Goal: Information Seeking & Learning: Check status

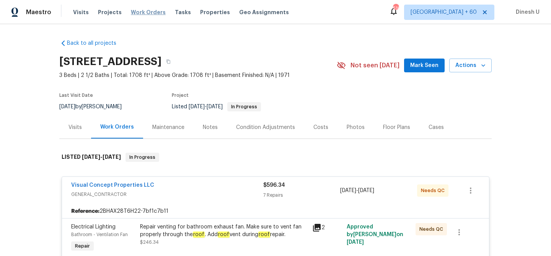
click at [139, 10] on span "Work Orders" at bounding box center [148, 12] width 35 height 8
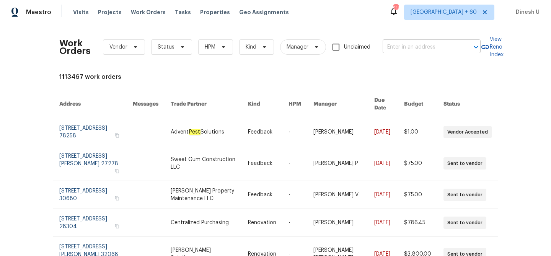
click at [419, 48] on input "text" at bounding box center [421, 47] width 77 height 12
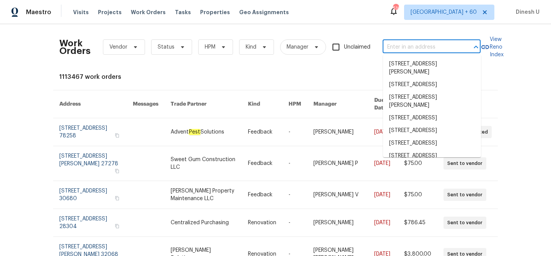
paste input "[STREET_ADDRESS]"
type input "[STREET_ADDRESS]"
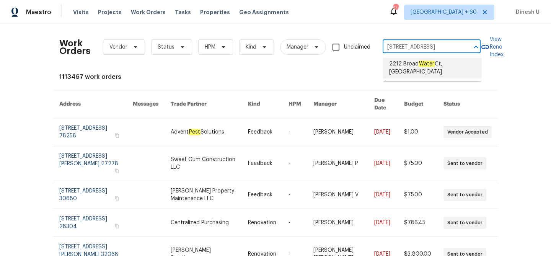
click at [403, 68] on span "[STREET_ADDRESS]" at bounding box center [432, 68] width 86 height 16
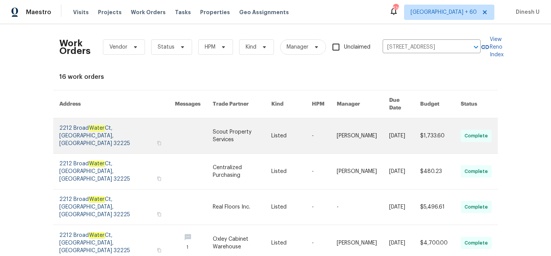
click at [70, 121] on link at bounding box center [117, 135] width 116 height 35
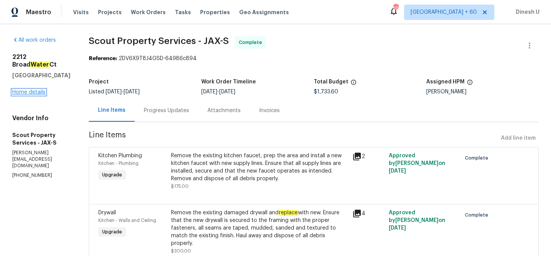
click at [20, 95] on link "Home details" at bounding box center [28, 92] width 33 height 5
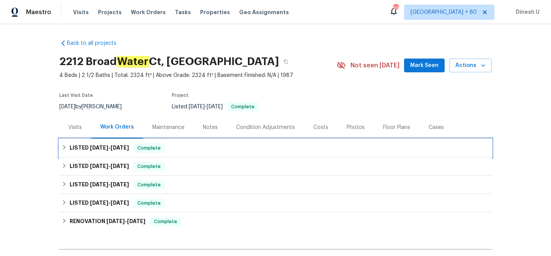
click at [105, 144] on h6 "LISTED [DATE] - [DATE]" at bounding box center [99, 147] width 59 height 9
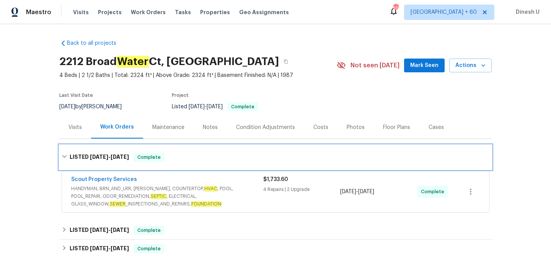
scroll to position [51, 0]
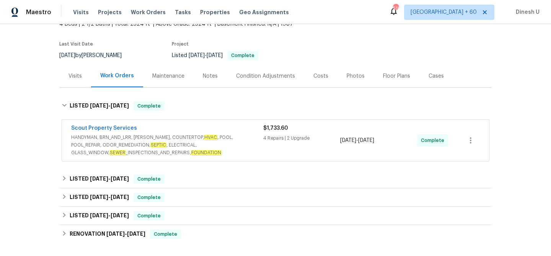
click at [270, 130] on span "$1,733.60" at bounding box center [275, 127] width 25 height 5
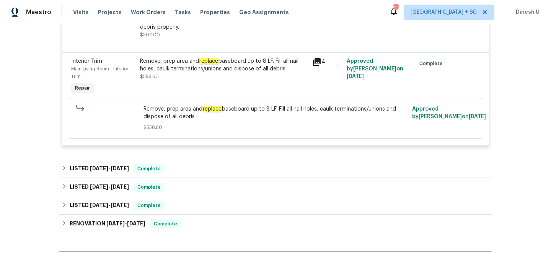
scroll to position [617, 0]
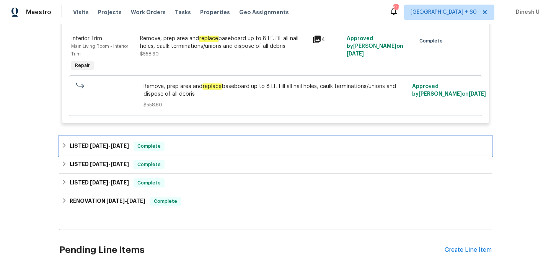
click at [116, 143] on span "[DATE]" at bounding box center [120, 145] width 18 height 5
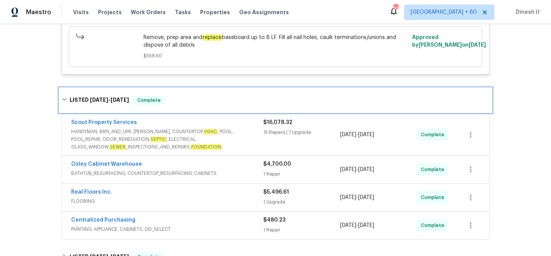
scroll to position [673, 0]
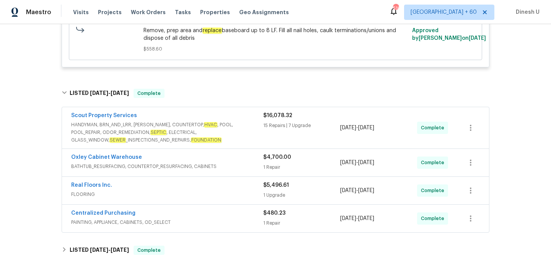
click at [283, 163] on div "1 Repair" at bounding box center [301, 167] width 77 height 8
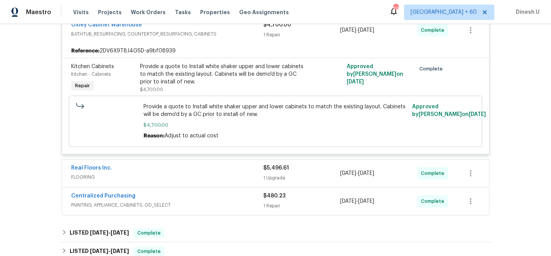
scroll to position [819, 0]
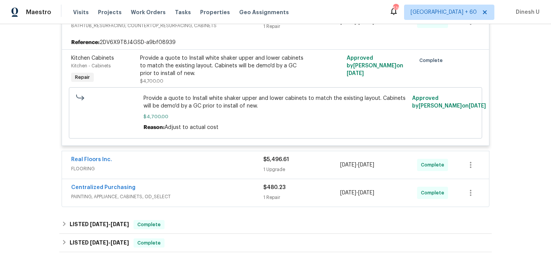
click at [272, 166] on div "1 Upgrade" at bounding box center [301, 170] width 77 height 8
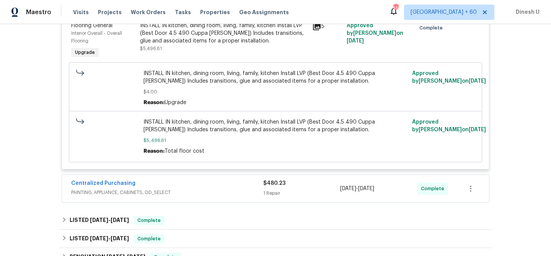
scroll to position [1018, 0]
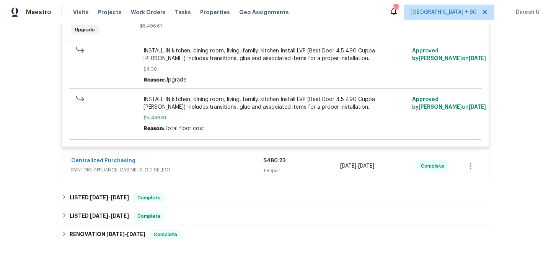
click at [272, 167] on div "1 Repair" at bounding box center [301, 171] width 77 height 8
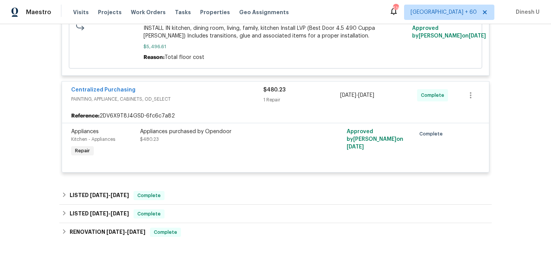
scroll to position [1087, 0]
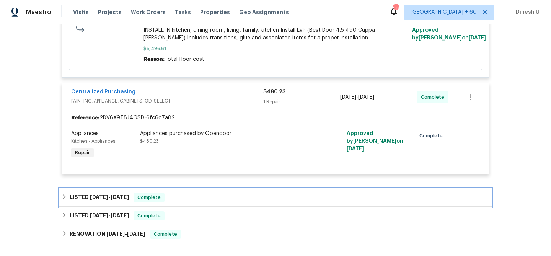
click at [102, 194] on span "[DATE]" at bounding box center [99, 196] width 18 height 5
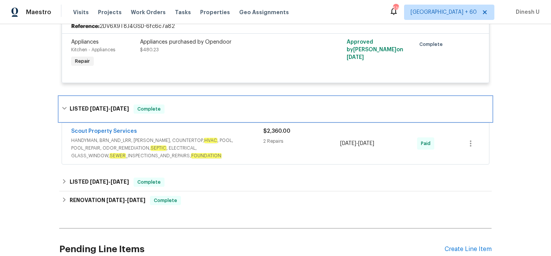
scroll to position [1199, 0]
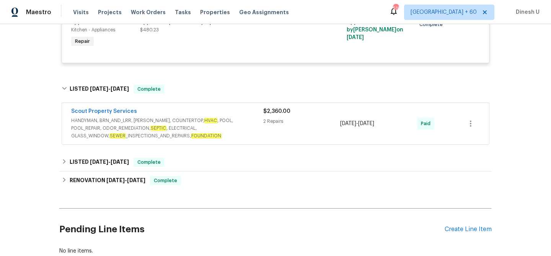
click at [268, 117] on div "2 Repairs" at bounding box center [301, 121] width 77 height 8
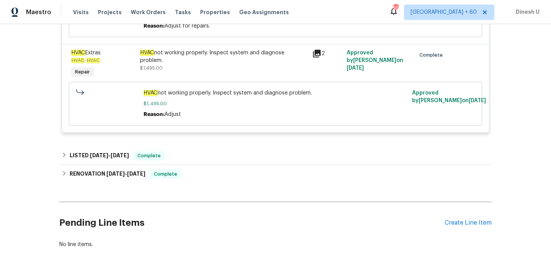
scroll to position [1431, 0]
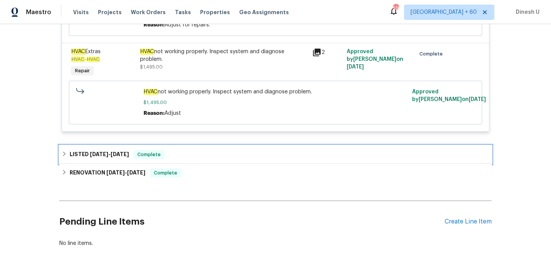
click at [129, 145] on div "LISTED [DATE] - [DATE] Complete" at bounding box center [275, 154] width 432 height 18
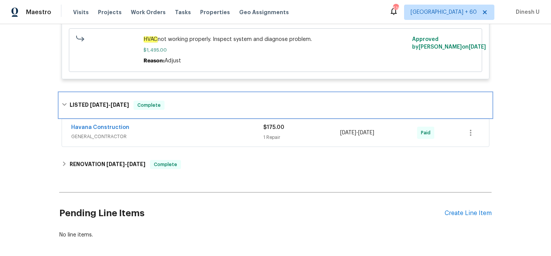
scroll to position [1492, 0]
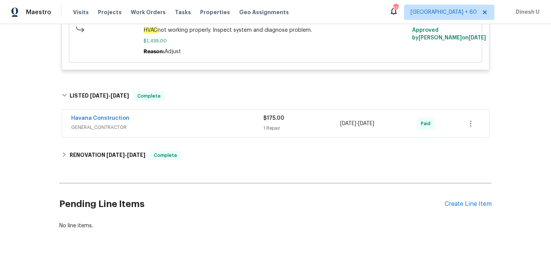
click at [255, 124] on span "GENERAL_CONTRACTOR" at bounding box center [167, 128] width 192 height 8
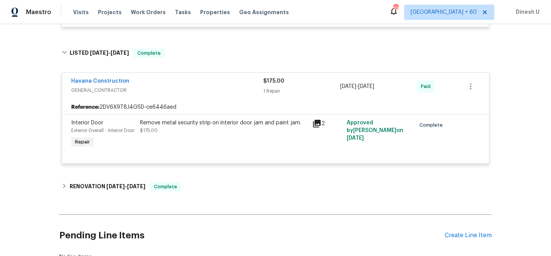
scroll to position [1554, 0]
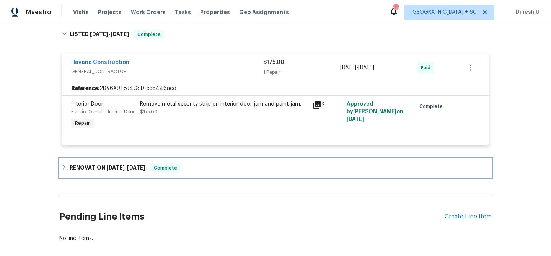
click at [135, 170] on span "[DATE]" at bounding box center [136, 167] width 18 height 5
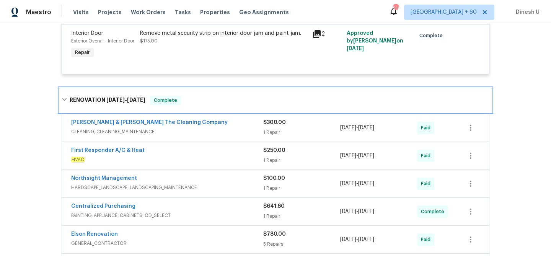
scroll to position [1625, 0]
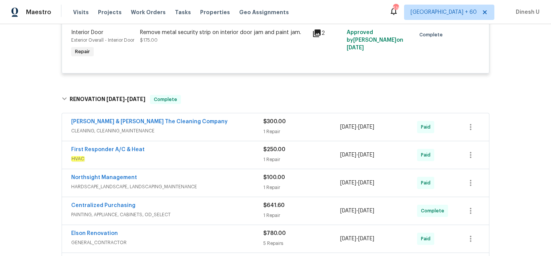
click at [272, 135] on div "1 Repair" at bounding box center [301, 132] width 77 height 8
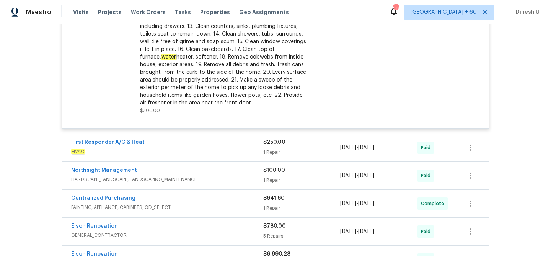
scroll to position [1863, 0]
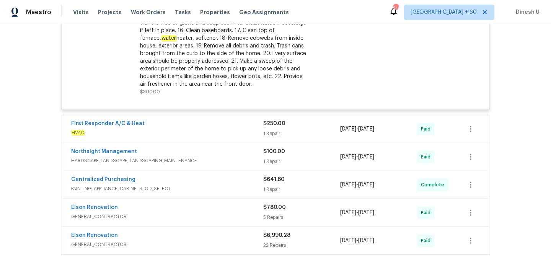
click at [265, 133] on div "$250.00 1 Repair" at bounding box center [301, 129] width 77 height 18
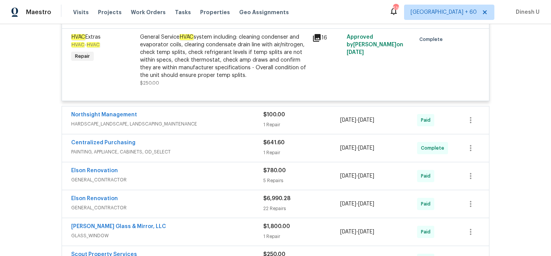
scroll to position [1965, 0]
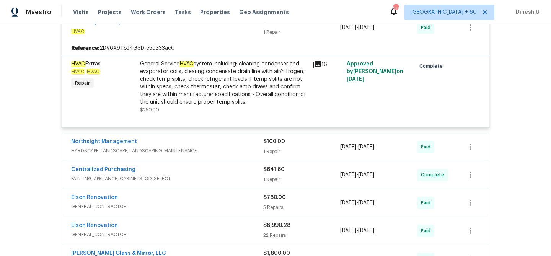
click at [272, 151] on div "1 Repair" at bounding box center [301, 152] width 77 height 8
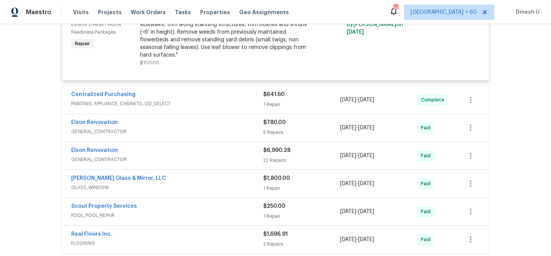
scroll to position [2150, 0]
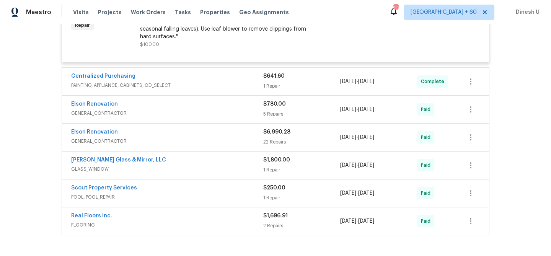
click at [271, 89] on div "1 Repair" at bounding box center [301, 86] width 77 height 8
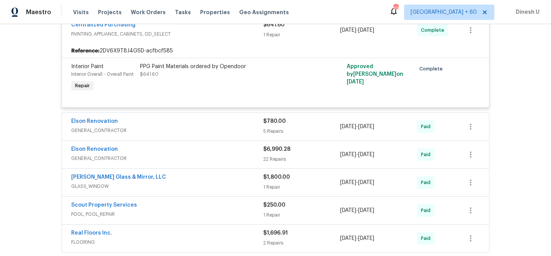
scroll to position [2210, 0]
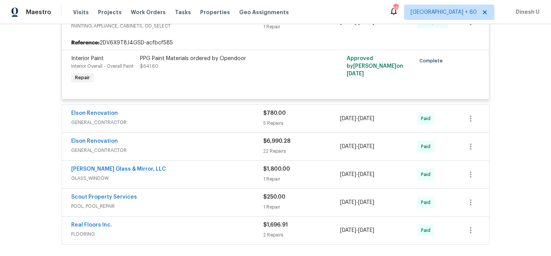
click at [271, 126] on div "5 Repairs" at bounding box center [301, 123] width 77 height 8
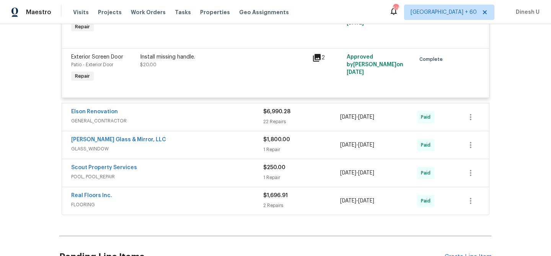
scroll to position [2527, 0]
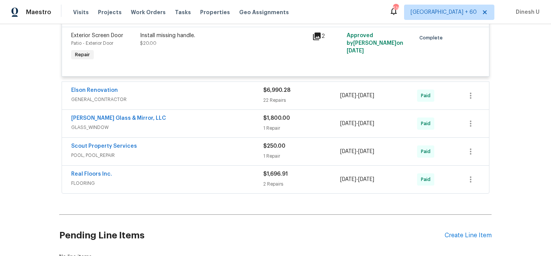
click at [267, 101] on div "$6,990.28 22 Repairs" at bounding box center [301, 95] width 77 height 18
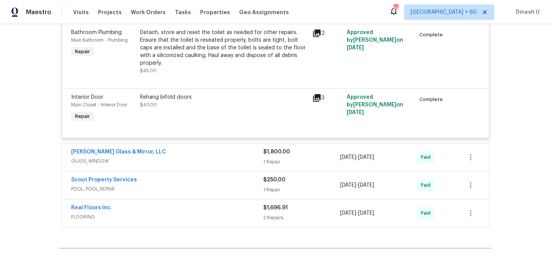
scroll to position [3887, 0]
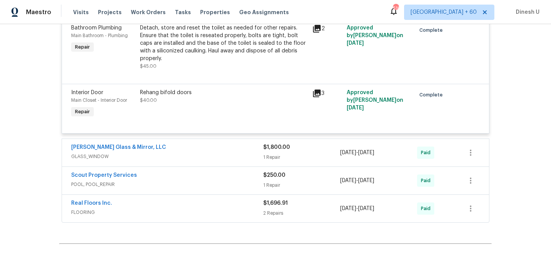
click at [269, 153] on div "1 Repair" at bounding box center [301, 157] width 77 height 8
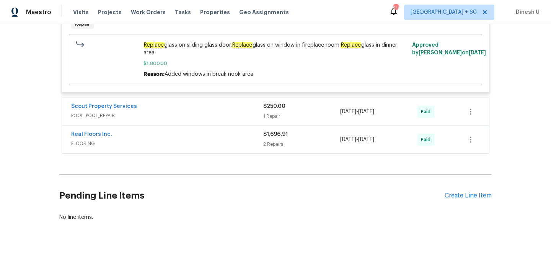
scroll to position [4073, 0]
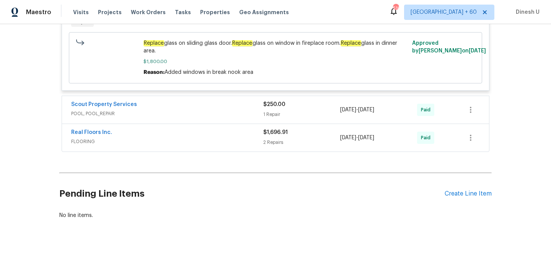
click at [280, 102] on span "$250.00" at bounding box center [274, 104] width 22 height 5
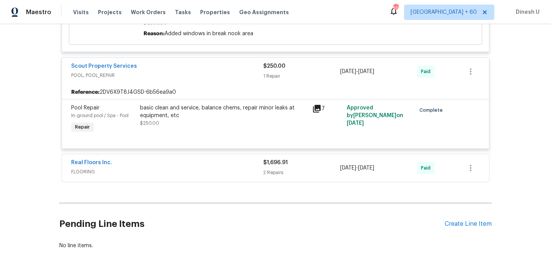
scroll to position [4114, 0]
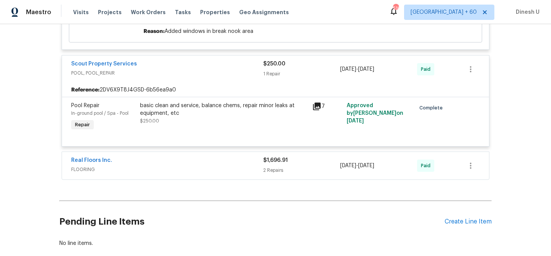
click at [272, 166] on div "2 Repairs" at bounding box center [301, 170] width 77 height 8
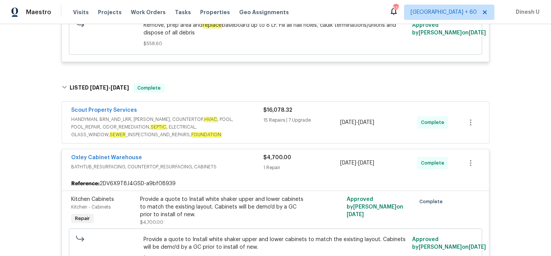
scroll to position [679, 0]
click at [278, 116] on div "15 Repairs | 7 Upgrade" at bounding box center [301, 120] width 77 height 8
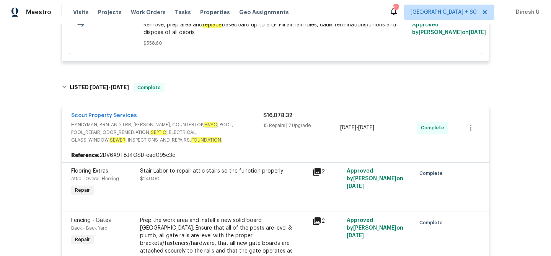
click at [278, 114] on div "$16,078.32 15 Repairs | 7 Upgrade" at bounding box center [301, 128] width 77 height 32
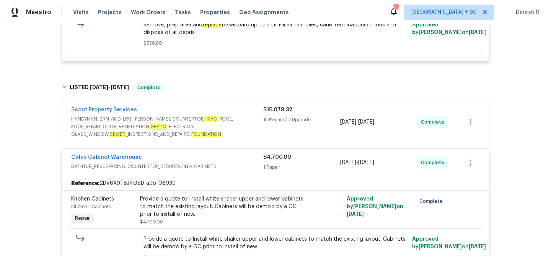
click at [278, 116] on div "15 Repairs | 7 Upgrade" at bounding box center [301, 120] width 77 height 8
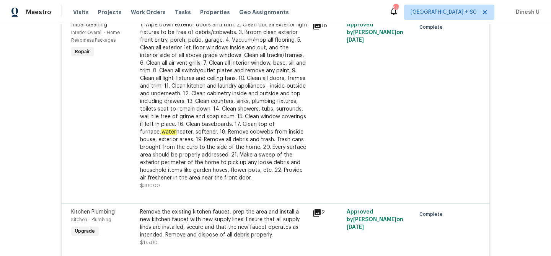
scroll to position [0, 0]
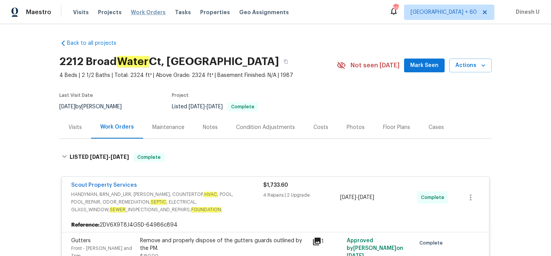
click at [135, 10] on span "Work Orders" at bounding box center [148, 12] width 35 height 8
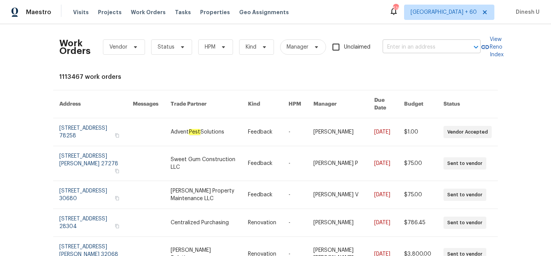
click at [403, 46] on input "text" at bounding box center [421, 47] width 77 height 12
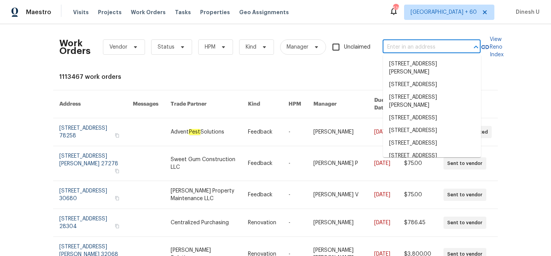
paste input "[STREET_ADDRESS]"
type input "[STREET_ADDRESS]"
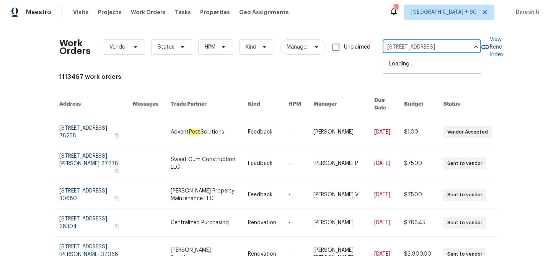
scroll to position [0, 42]
click at [404, 64] on li "[STREET_ADDRESS]" at bounding box center [432, 64] width 98 height 13
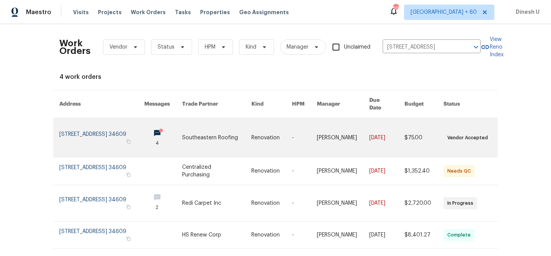
click at [84, 121] on link at bounding box center [101, 137] width 85 height 39
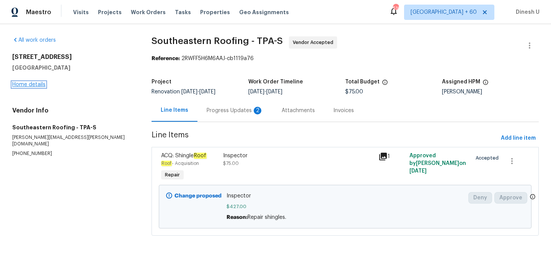
click at [41, 86] on link "Home details" at bounding box center [28, 84] width 33 height 5
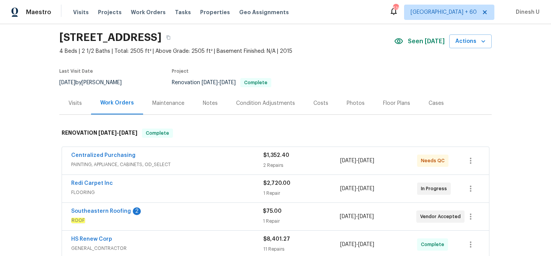
scroll to position [55, 0]
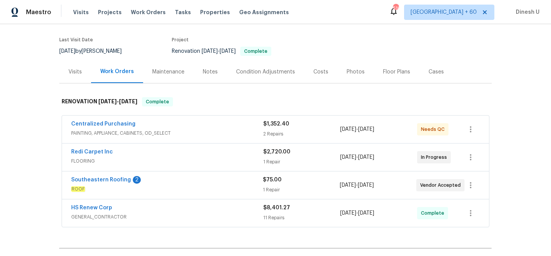
click at [264, 126] on span "$1,352.40" at bounding box center [276, 123] width 26 height 5
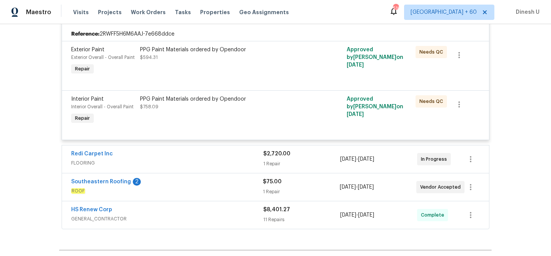
scroll to position [193, 0]
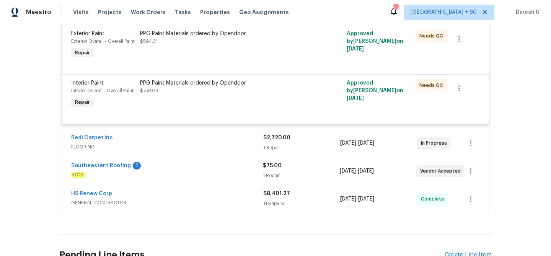
click at [267, 144] on div "1 Repair" at bounding box center [301, 148] width 77 height 8
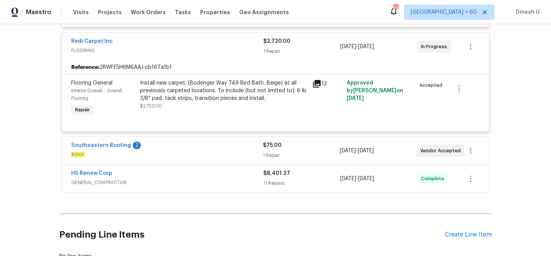
scroll to position [313, 0]
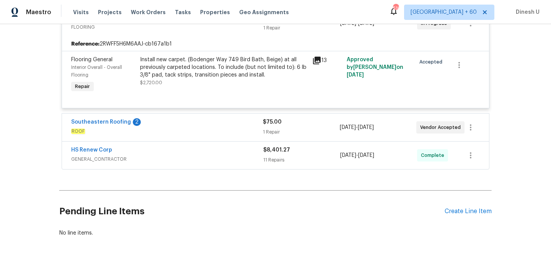
click at [271, 127] on div "$75.00 1 Repair" at bounding box center [301, 127] width 77 height 18
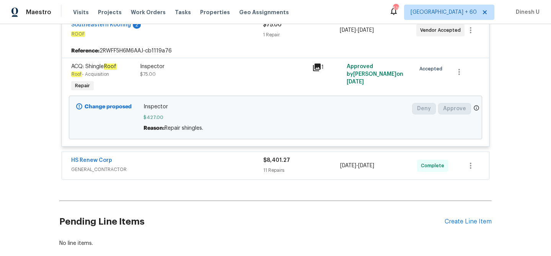
scroll to position [427, 0]
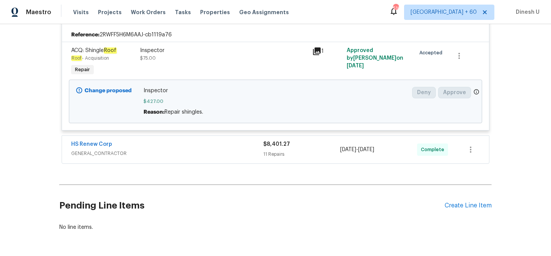
click at [278, 153] on div "11 Repairs" at bounding box center [301, 154] width 77 height 8
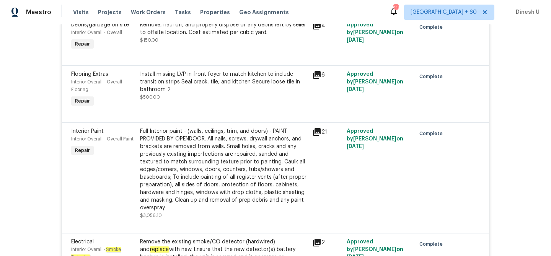
scroll to position [1056, 0]
click at [319, 75] on icon at bounding box center [317, 76] width 8 height 8
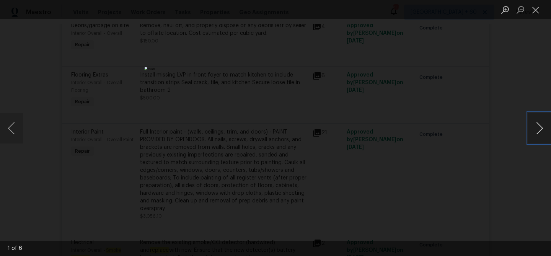
click at [540, 127] on button "Next image" at bounding box center [539, 128] width 23 height 31
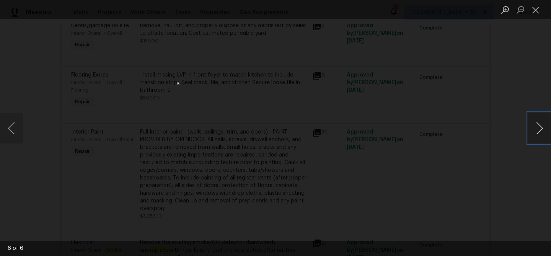
click at [540, 127] on button "Next image" at bounding box center [539, 128] width 23 height 31
click at [531, 7] on button "Close lightbox" at bounding box center [535, 9] width 15 height 13
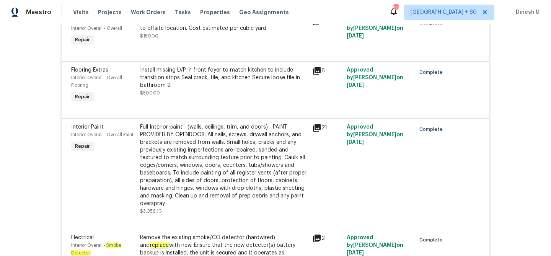
scroll to position [1047, 0]
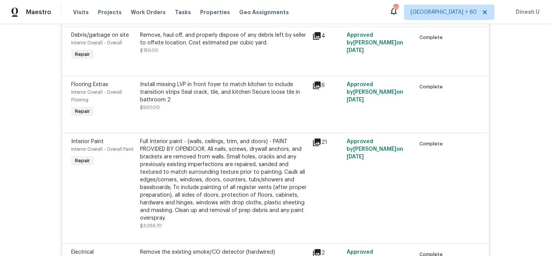
click at [314, 88] on icon at bounding box center [317, 85] width 8 height 8
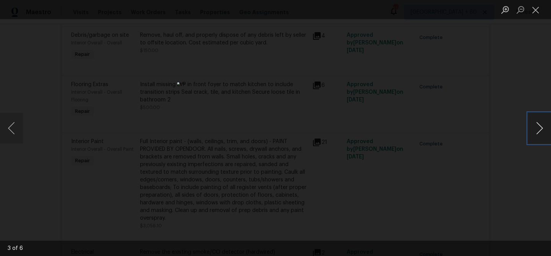
click at [539, 127] on button "Next image" at bounding box center [539, 128] width 23 height 31
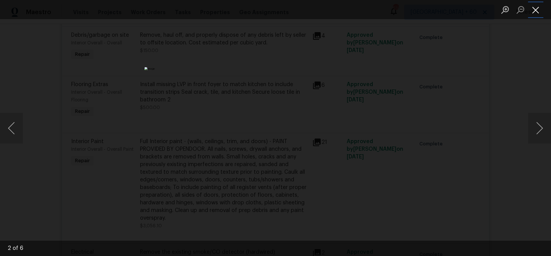
click at [537, 11] on button "Close lightbox" at bounding box center [535, 9] width 15 height 13
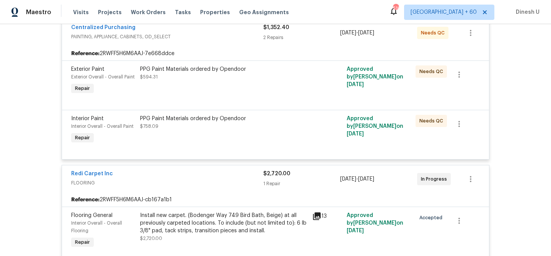
scroll to position [0, 0]
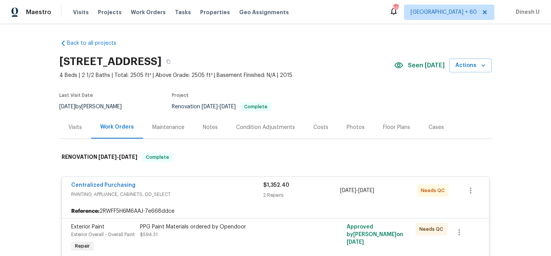
click at [72, 130] on div "Visits" at bounding box center [74, 128] width 13 height 8
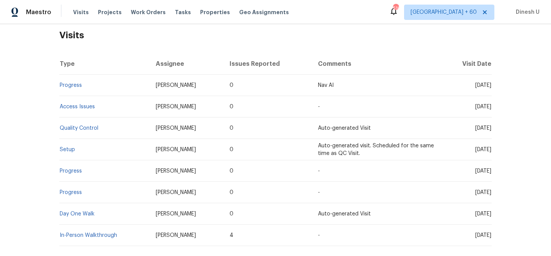
scroll to position [163, 0]
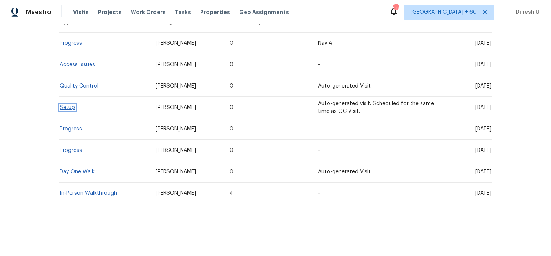
click at [63, 106] on link "Setup" at bounding box center [67, 107] width 15 height 5
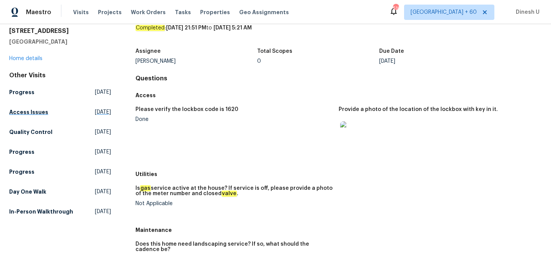
scroll to position [34, 0]
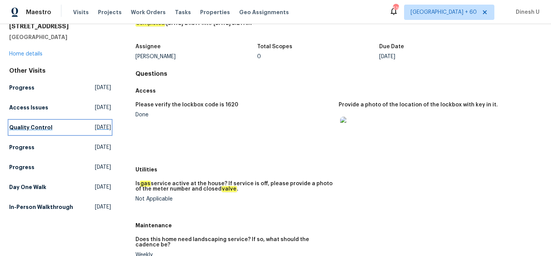
click at [95, 127] on span "[DATE]" at bounding box center [103, 128] width 16 height 8
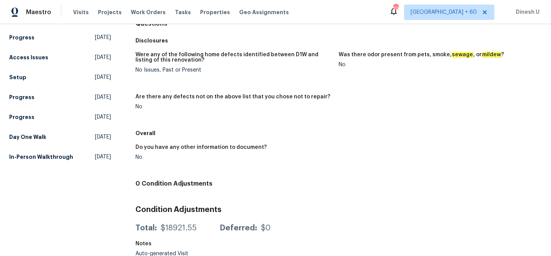
scroll to position [89, 0]
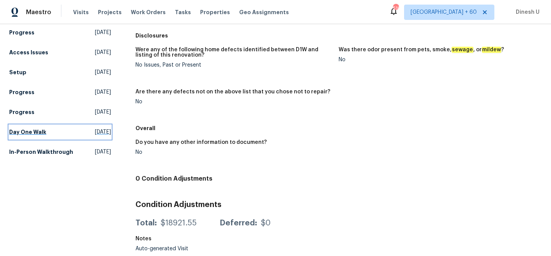
click at [95, 131] on span "[DATE]" at bounding box center [103, 132] width 16 height 8
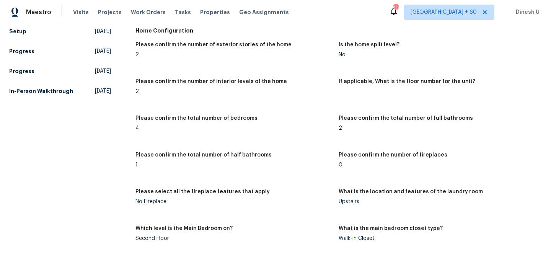
scroll to position [16, 0]
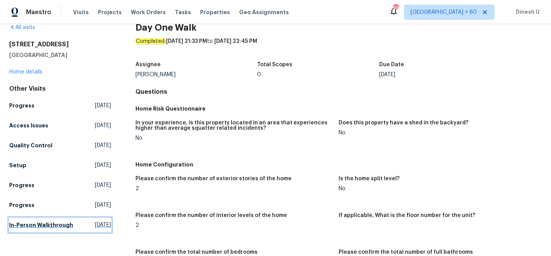
click at [95, 221] on span "[DATE]" at bounding box center [103, 225] width 16 height 8
